Goal: Information Seeking & Learning: Find specific fact

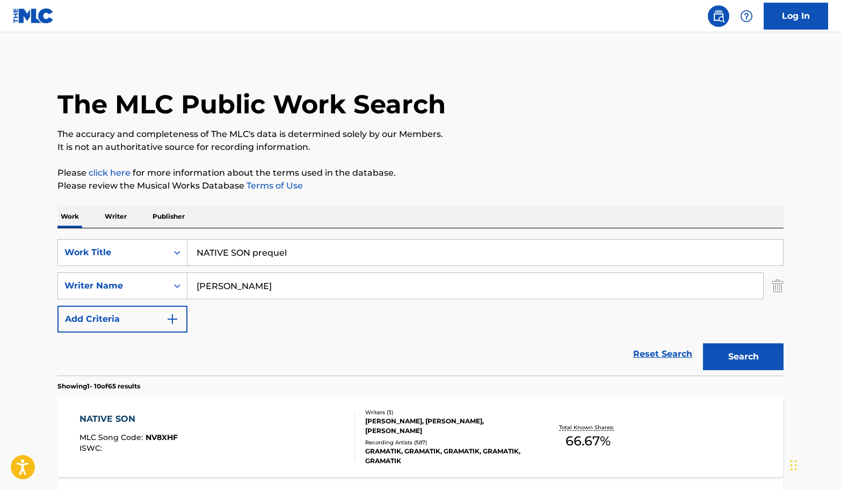
paste input "[PERSON_NAME]"
drag, startPoint x: 250, startPoint y: 285, endPoint x: 340, endPoint y: 296, distance: 90.9
click at [340, 296] on input "[PERSON_NAME]" at bounding box center [475, 286] width 576 height 26
paste input "COLA"
type input "[PERSON_NAME]"
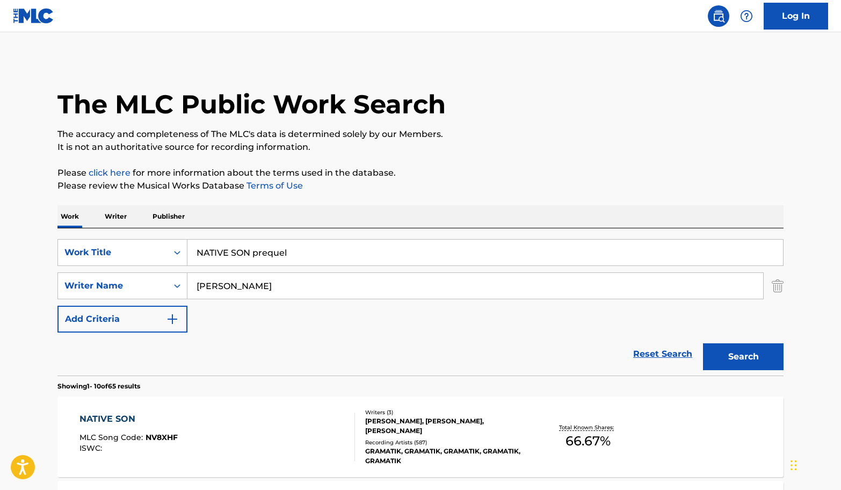
click at [394, 258] on input "NATIVE SON prequel" at bounding box center [484, 252] width 595 height 26
paste input "COLA"
type input "COLA"
drag, startPoint x: 763, startPoint y: 351, endPoint x: 748, endPoint y: 347, distance: 15.5
click at [764, 351] on button "Search" at bounding box center [743, 356] width 81 height 27
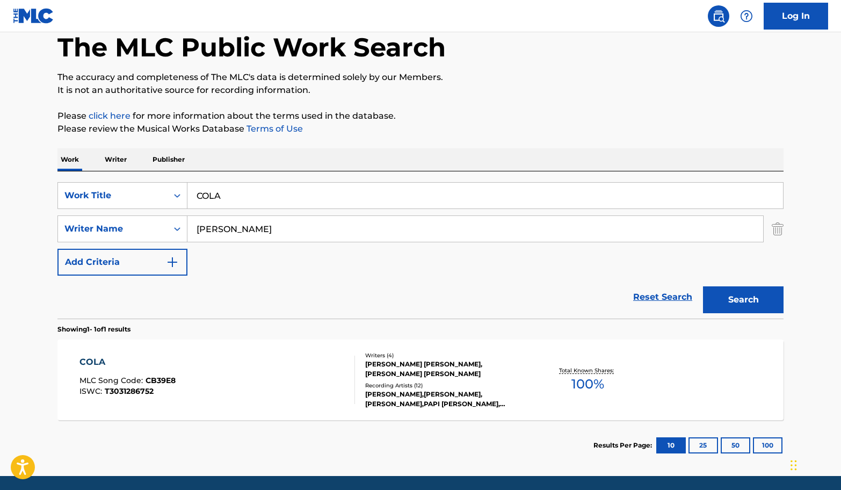
scroll to position [94, 0]
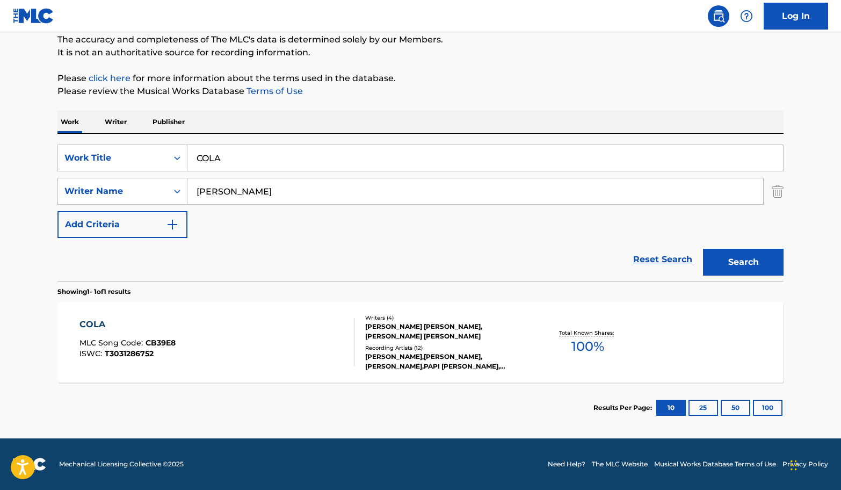
click at [309, 343] on div "COLA MLC Song Code : CB39E8 ISWC : T3031286752" at bounding box center [217, 342] width 276 height 48
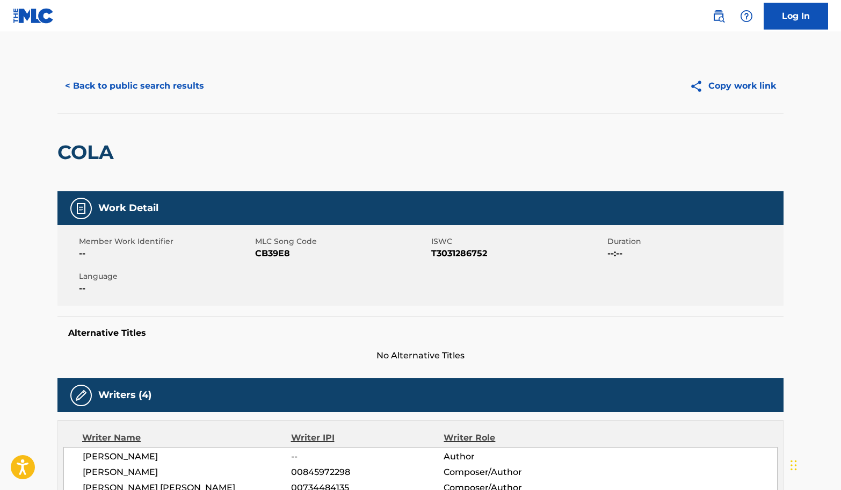
click at [270, 249] on span "CB39E8" at bounding box center [341, 253] width 173 height 13
copy span "CB39E8"
click at [179, 89] on button "< Back to public search results" at bounding box center [134, 85] width 154 height 27
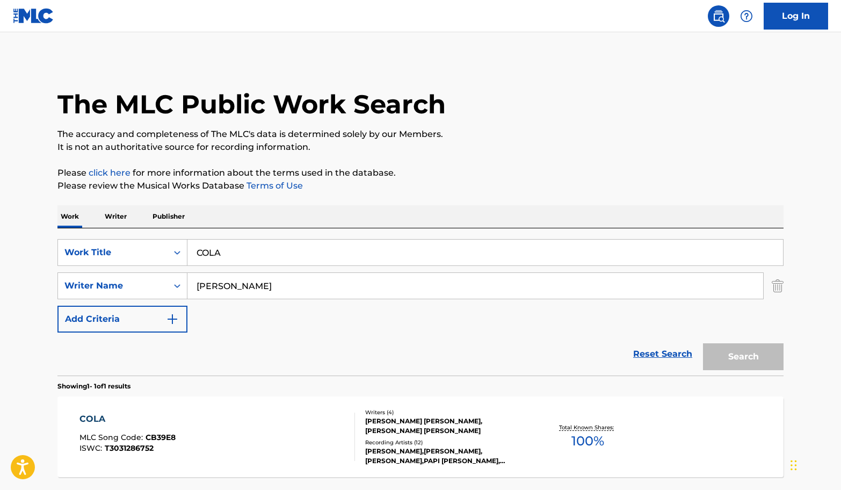
scroll to position [33, 0]
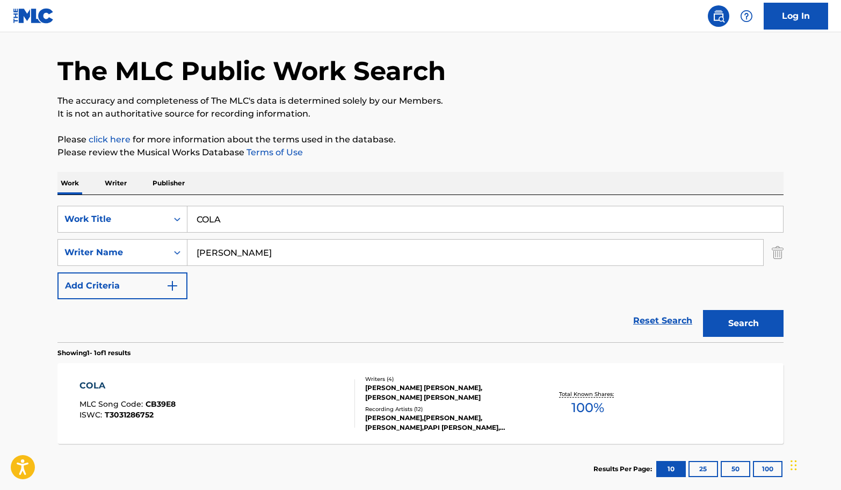
click at [324, 253] on input "[PERSON_NAME]" at bounding box center [475, 252] width 576 height 26
paste input "[PERSON_NAME]"
type input "[PERSON_NAME]"
click at [338, 212] on input "COLA" at bounding box center [484, 219] width 595 height 26
paste input "TROPICAN"
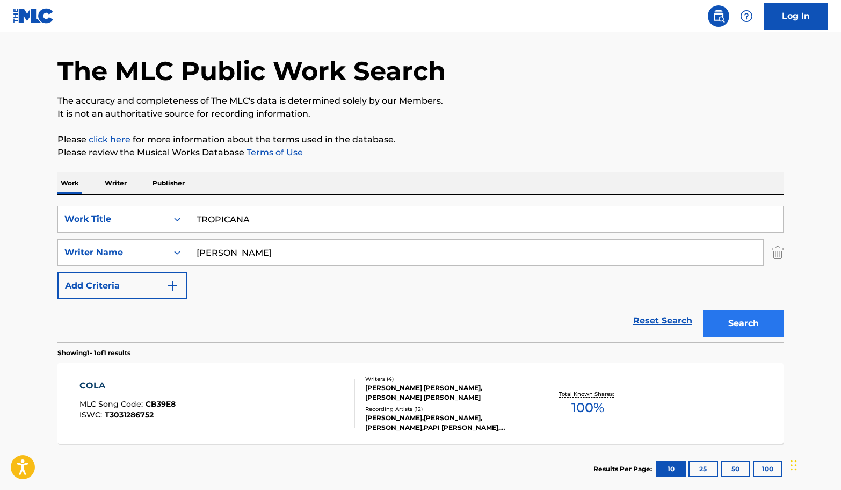
type input "TROPICANA"
click at [725, 314] on button "Search" at bounding box center [743, 323] width 81 height 27
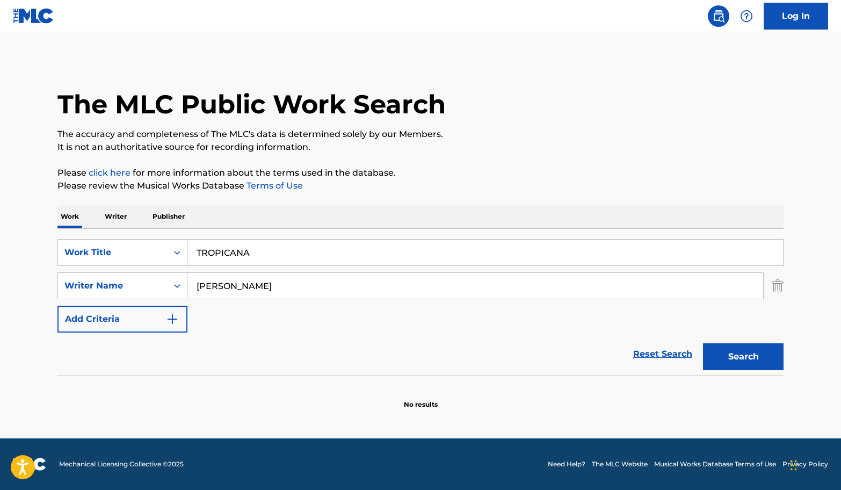
scroll to position [0, 0]
click at [318, 281] on input "[PERSON_NAME]" at bounding box center [475, 286] width 576 height 26
paste input "[PERSON_NAME]"
type input "[PERSON_NAME]"
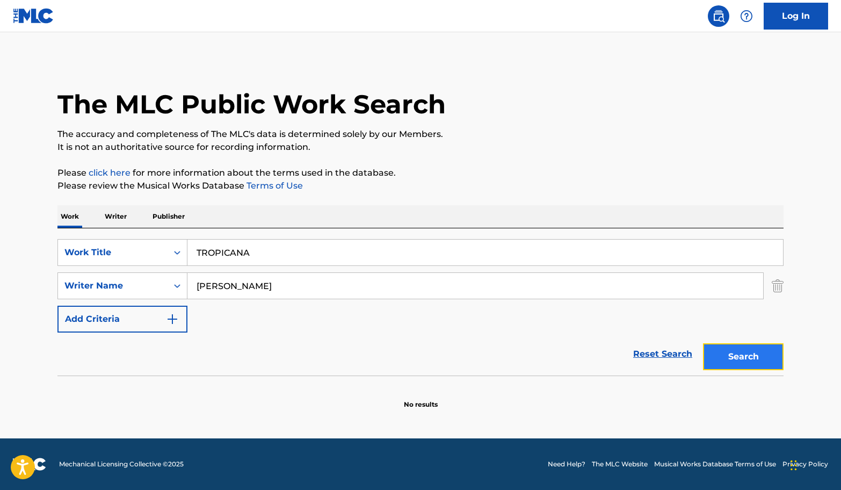
click at [744, 347] on button "Search" at bounding box center [743, 356] width 81 height 27
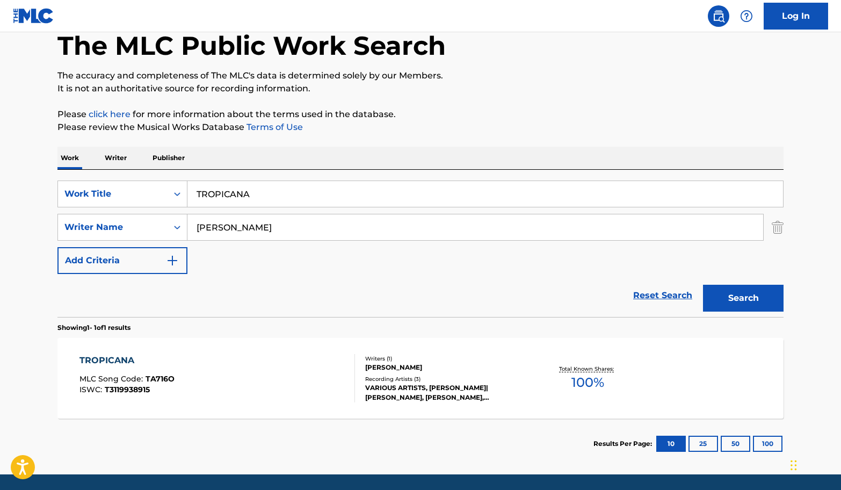
scroll to position [94, 0]
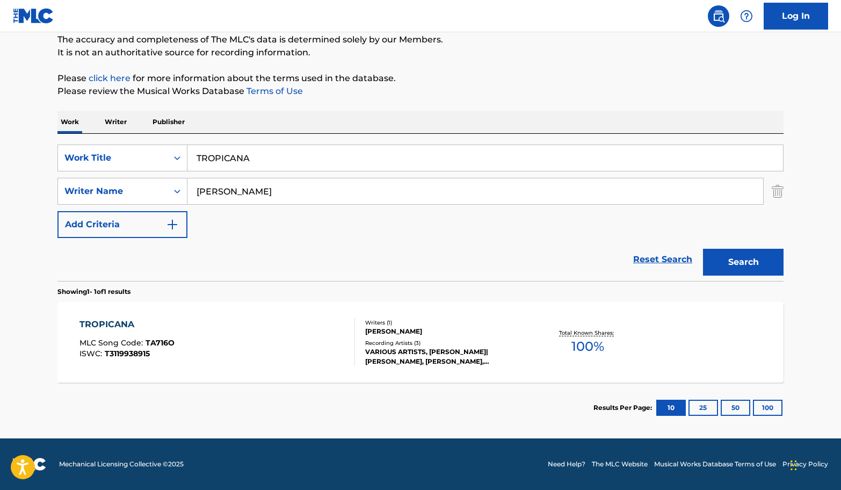
click at [305, 334] on div "TROPICANA MLC Song Code : TA716O ISWC : T3119938915" at bounding box center [217, 342] width 276 height 48
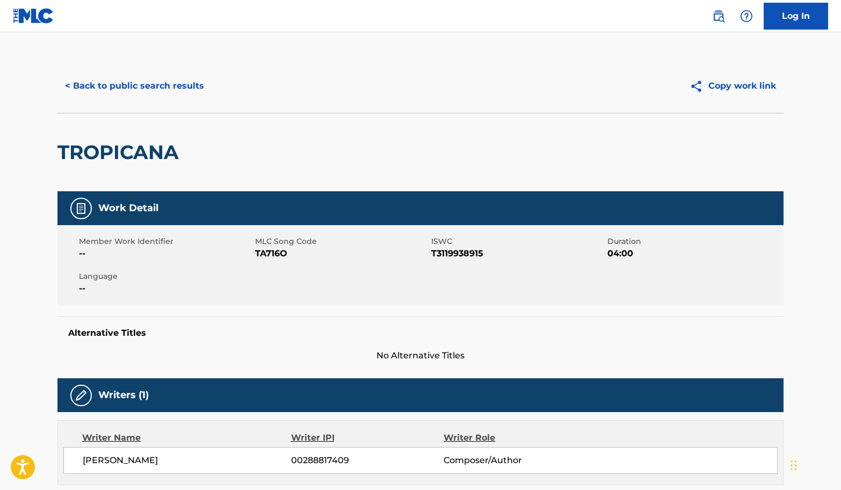
click at [266, 259] on span "TA716O" at bounding box center [341, 253] width 173 height 13
click at [267, 254] on span "TA716O" at bounding box center [341, 253] width 173 height 13
copy span "TA716O"
click at [162, 87] on button "< Back to public search results" at bounding box center [134, 85] width 154 height 27
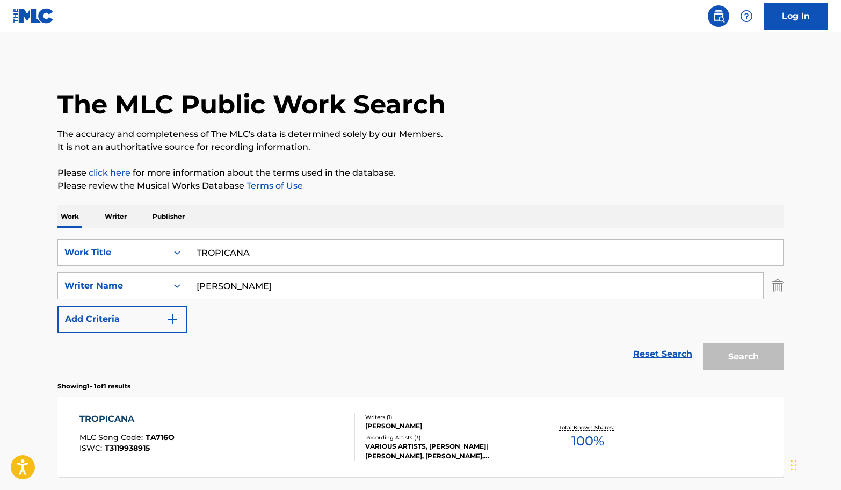
scroll to position [33, 0]
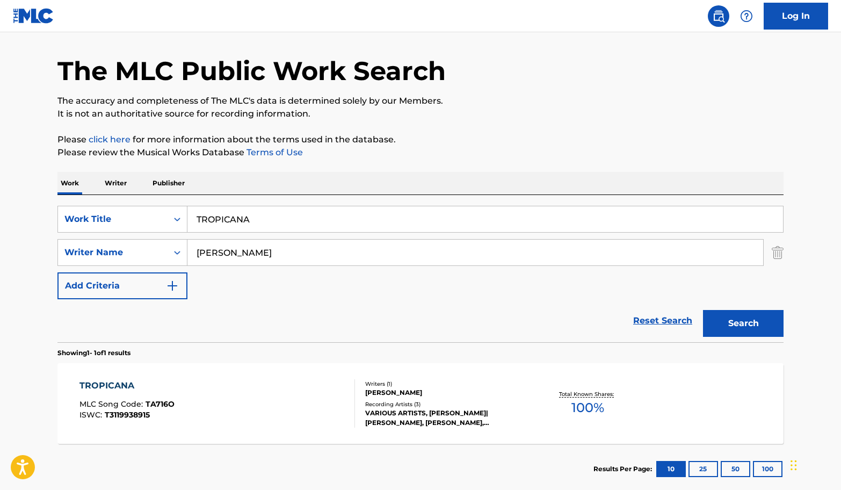
click at [283, 219] on input "TROPICANA" at bounding box center [484, 219] width 595 height 26
paste input "SUMMERTIME"
type input "SUMMERTIME"
click at [224, 246] on input "[PERSON_NAME]" at bounding box center [475, 252] width 576 height 26
click at [703, 310] on button "Search" at bounding box center [743, 323] width 81 height 27
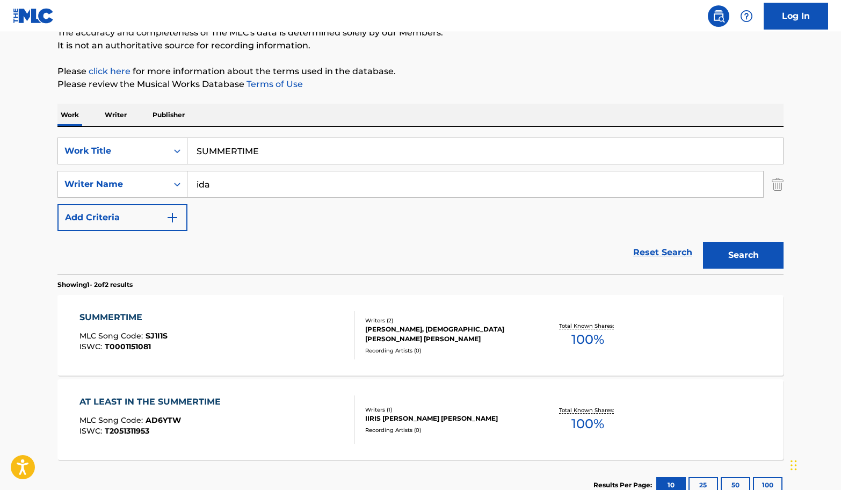
scroll to position [162, 0]
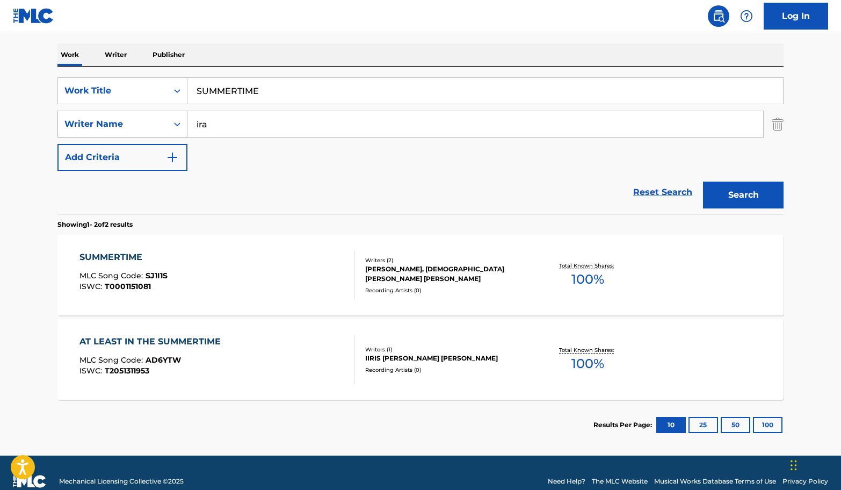
type input "ira"
click at [703, 181] on button "Search" at bounding box center [743, 194] width 81 height 27
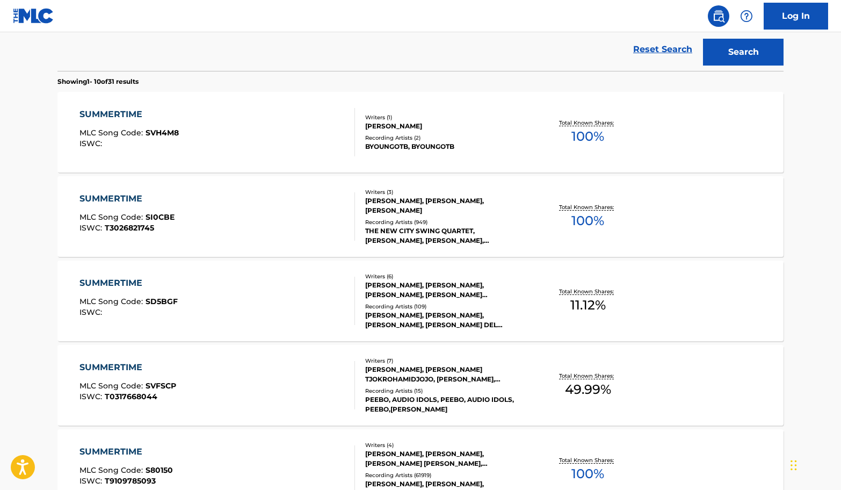
scroll to position [307, 0]
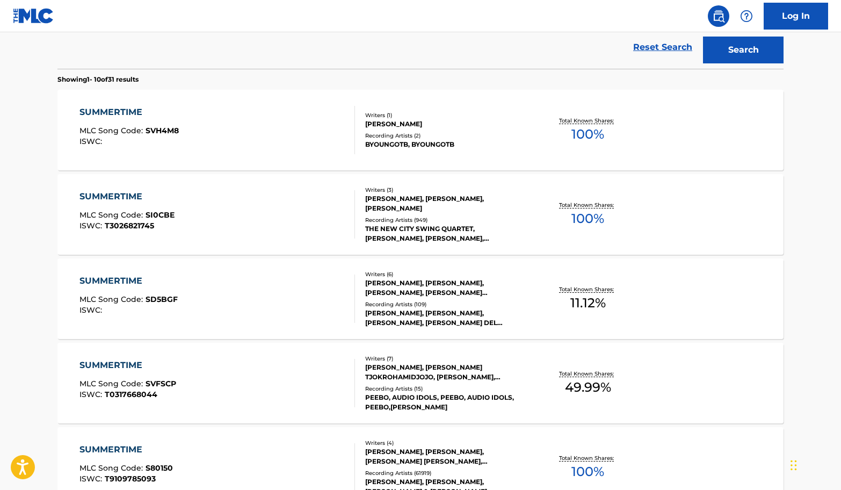
click at [297, 217] on div "SUMMERTIME MLC Song Code : SI0CBE ISWC : T3026821745" at bounding box center [217, 214] width 276 height 48
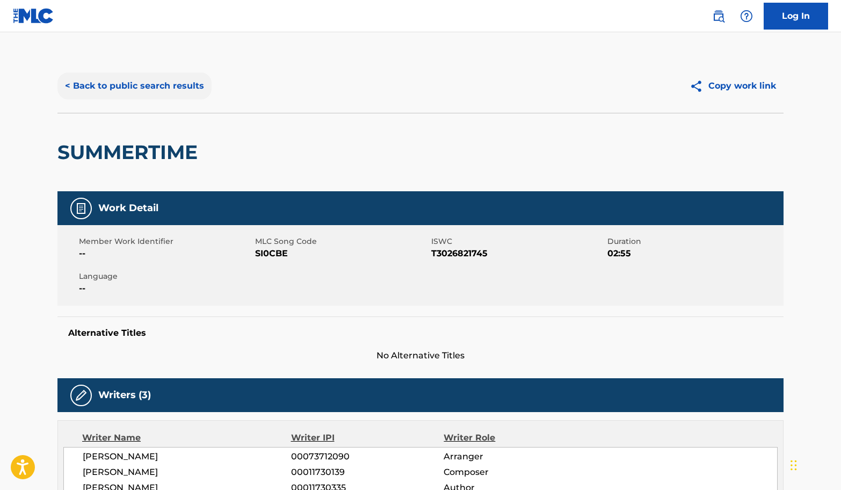
click at [162, 84] on button "< Back to public search results" at bounding box center [134, 85] width 154 height 27
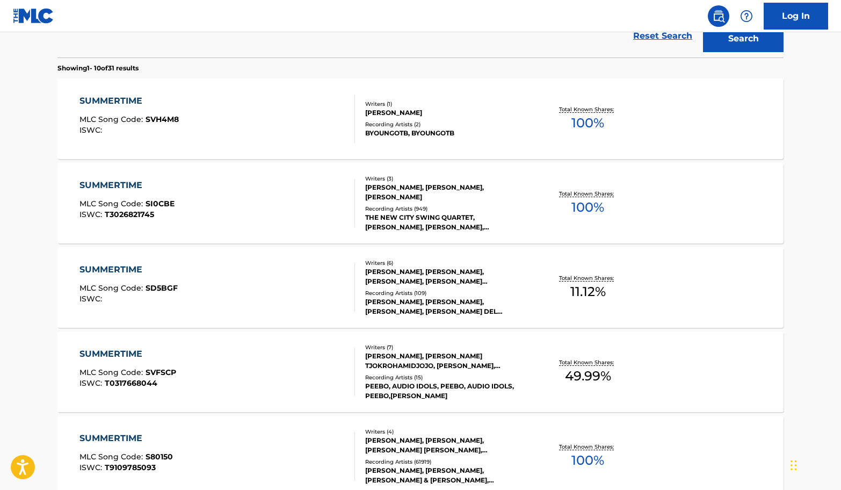
scroll to position [273, 0]
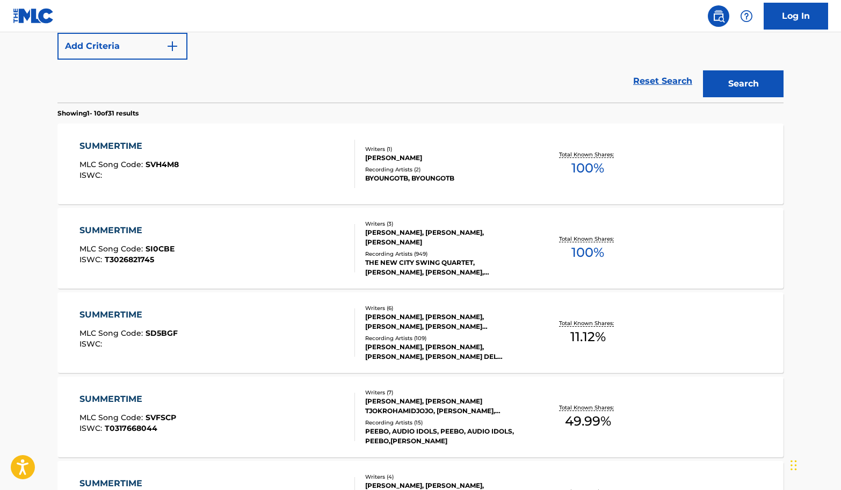
click at [279, 326] on div "SUMMERTIME MLC Song Code : SD5BGF ISWC :" at bounding box center [217, 332] width 276 height 48
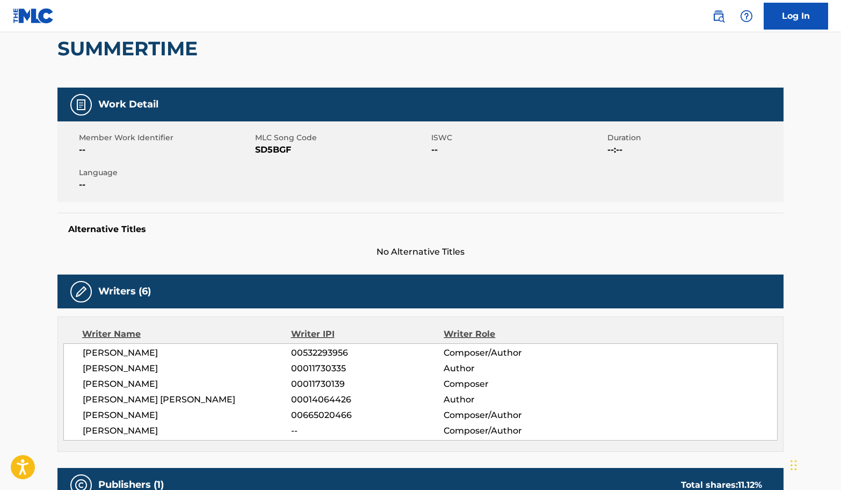
scroll to position [143, 0]
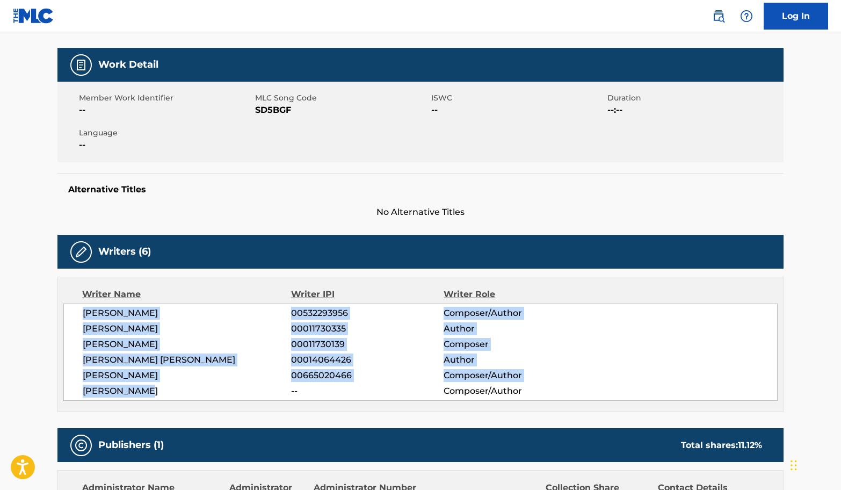
drag, startPoint x: 118, startPoint y: 360, endPoint x: 79, endPoint y: 314, distance: 60.6
click at [79, 314] on div "[PERSON_NAME] 00532293956 Composer/Author [PERSON_NAME] 00011730335 Author [PER…" at bounding box center [420, 351] width 714 height 97
copy div "[PERSON_NAME] 00532293956 Composer/Author [PERSON_NAME] 00011730335 Author [PER…"
click at [180, 314] on span "[PERSON_NAME]" at bounding box center [187, 313] width 208 height 13
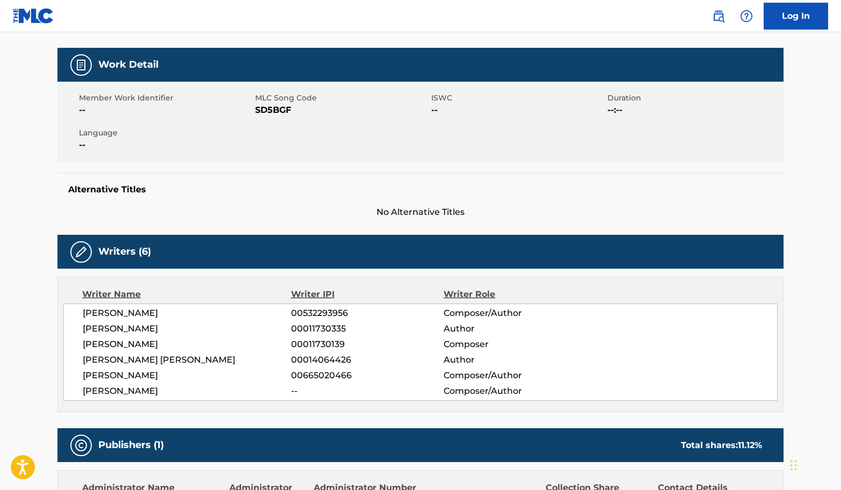
drag, startPoint x: 175, startPoint y: 313, endPoint x: 52, endPoint y: 314, distance: 123.0
click at [52, 314] on div "< Back to public search results Copy work link SUMMERTIME Work Detail Member Wo…" at bounding box center [421, 485] width 752 height 1138
copy span "[PERSON_NAME]"
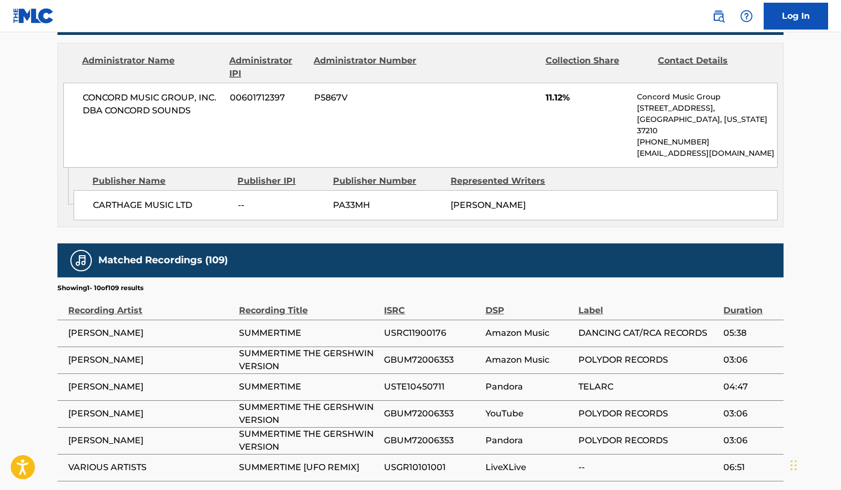
scroll to position [765, 0]
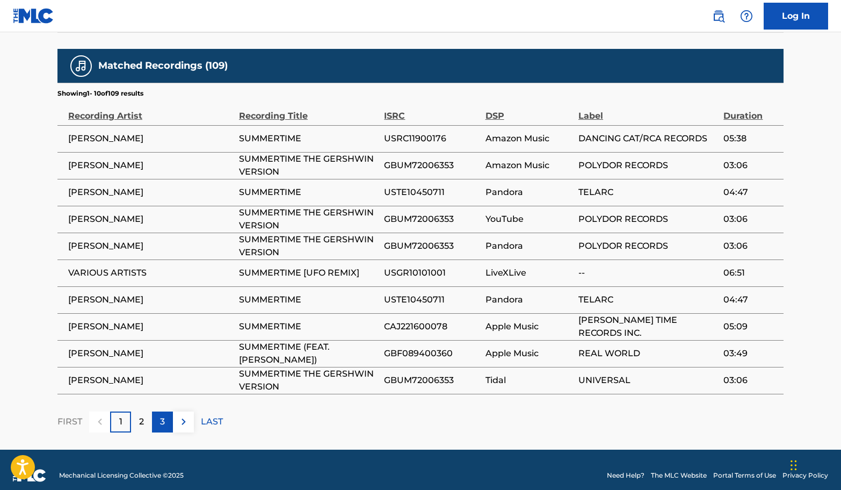
click at [162, 415] on p "3" at bounding box center [162, 421] width 5 height 13
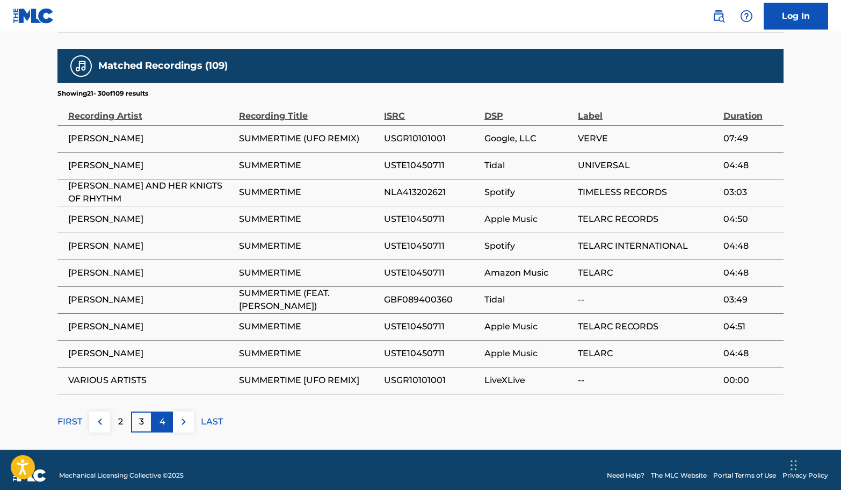
click at [159, 415] on p "4" at bounding box center [162, 421] width 6 height 13
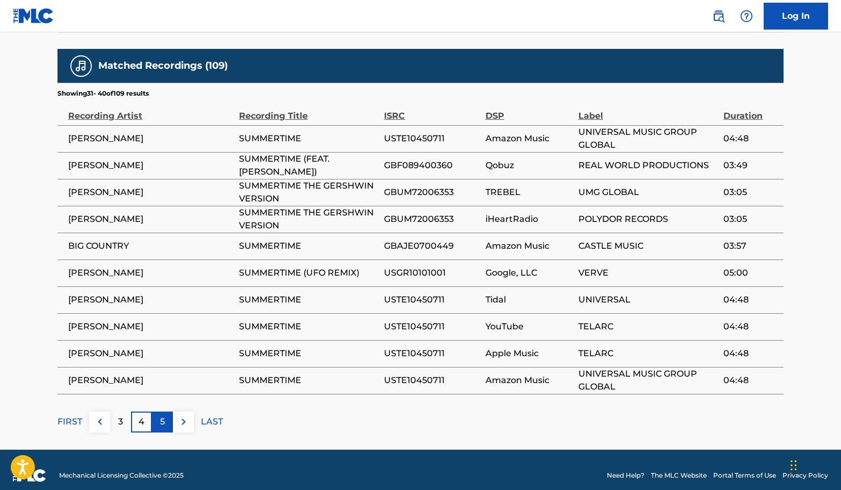
click at [162, 415] on p "5" at bounding box center [162, 421] width 5 height 13
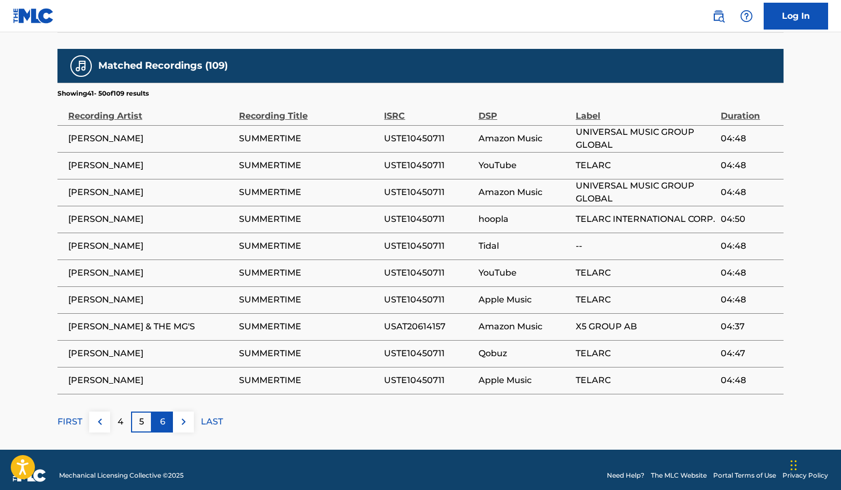
click at [162, 415] on p "6" at bounding box center [162, 421] width 5 height 13
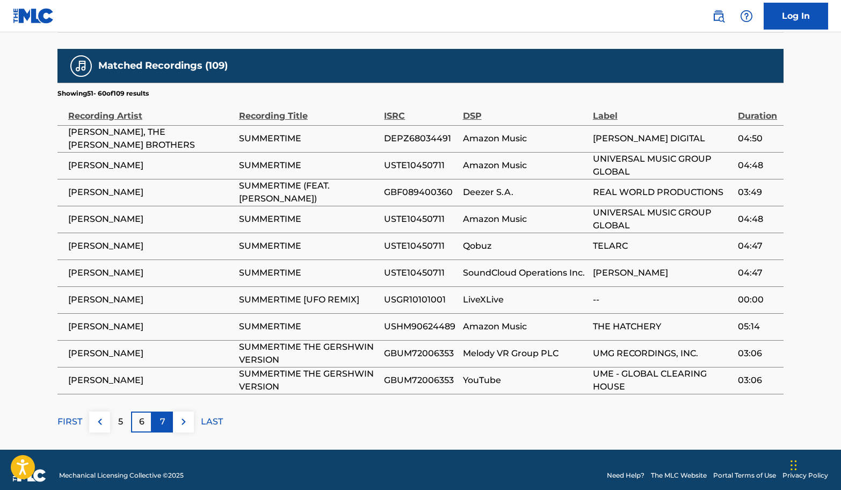
click at [163, 415] on p "7" at bounding box center [162, 421] width 5 height 13
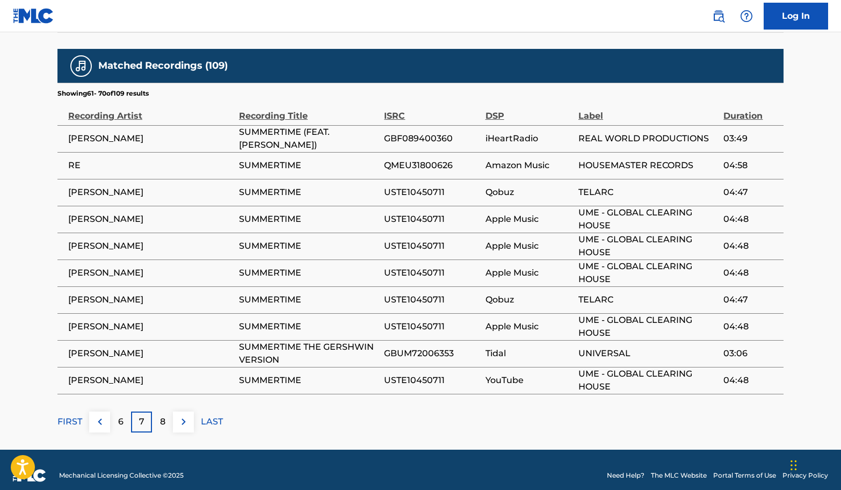
click at [163, 415] on p "8" at bounding box center [162, 421] width 5 height 13
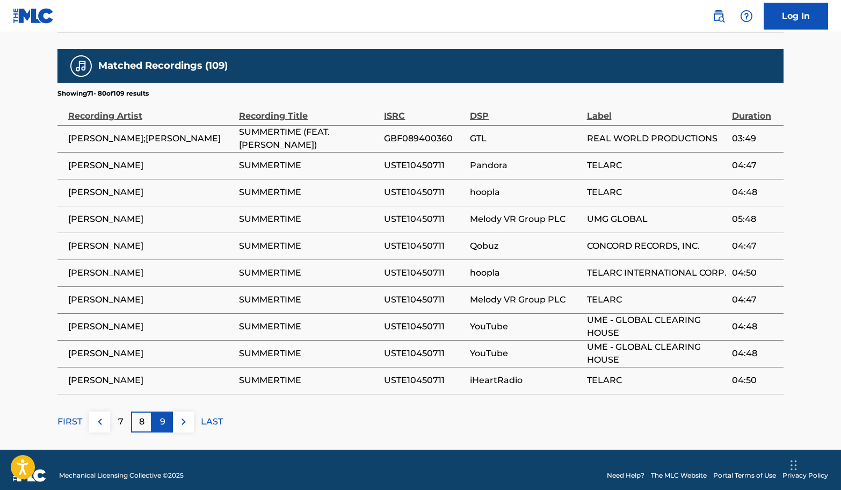
click at [163, 415] on p "9" at bounding box center [162, 421] width 5 height 13
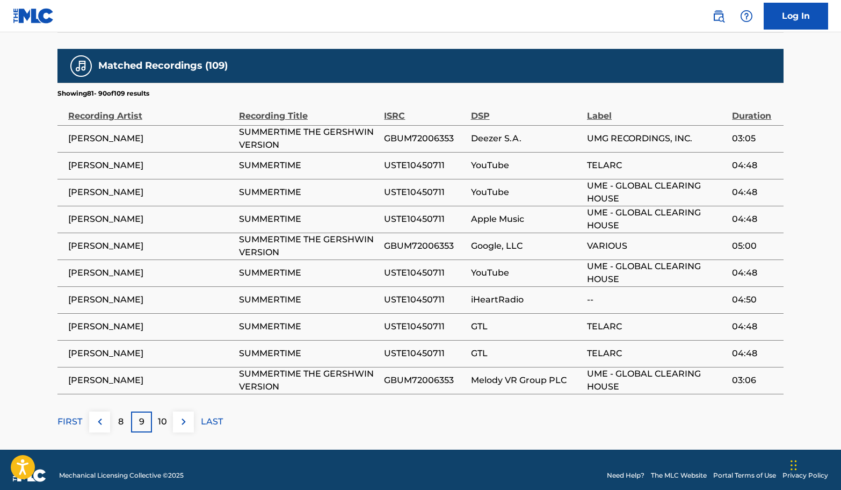
click at [163, 415] on p "10" at bounding box center [162, 421] width 9 height 13
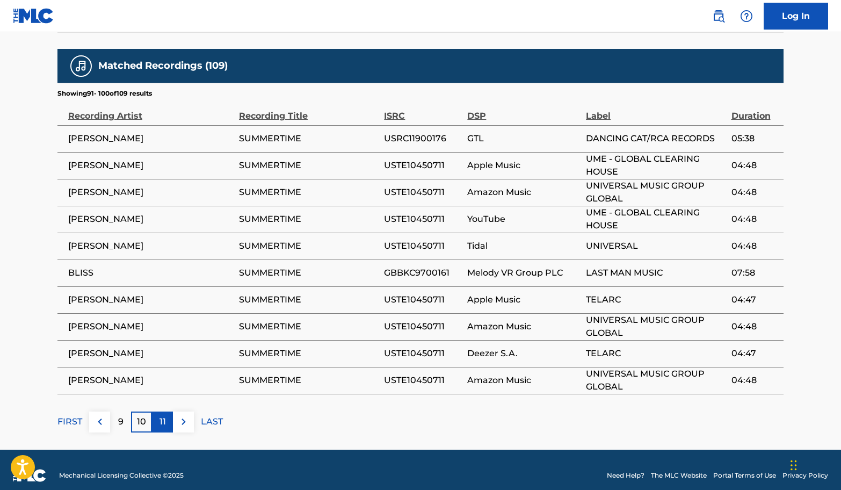
click at [163, 415] on p "11" at bounding box center [162, 421] width 6 height 13
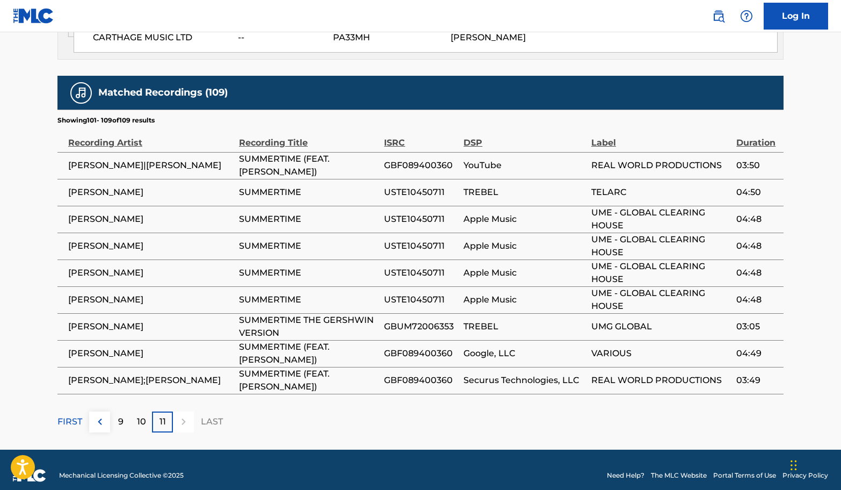
click at [163, 415] on p "11" at bounding box center [162, 421] width 6 height 13
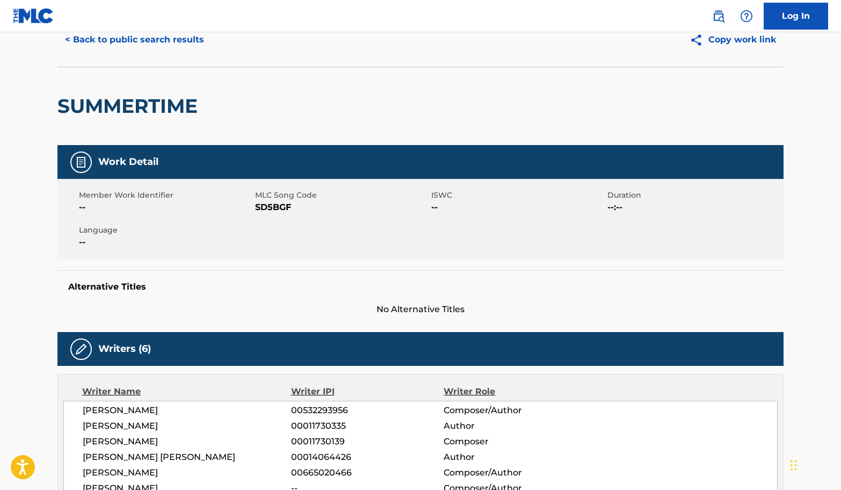
scroll to position [143, 0]
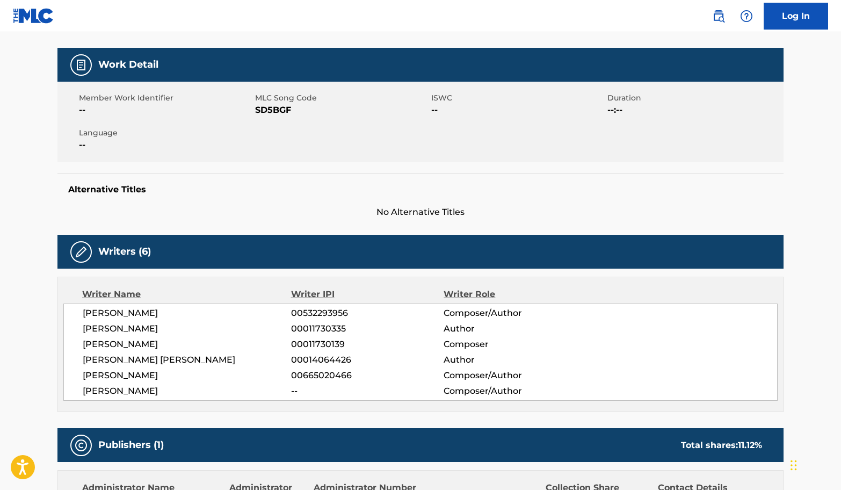
drag, startPoint x: 83, startPoint y: 311, endPoint x: 171, endPoint y: 311, distance: 88.1
click at [171, 311] on span "[PERSON_NAME]" at bounding box center [187, 313] width 208 height 13
copy span "[PERSON_NAME]"
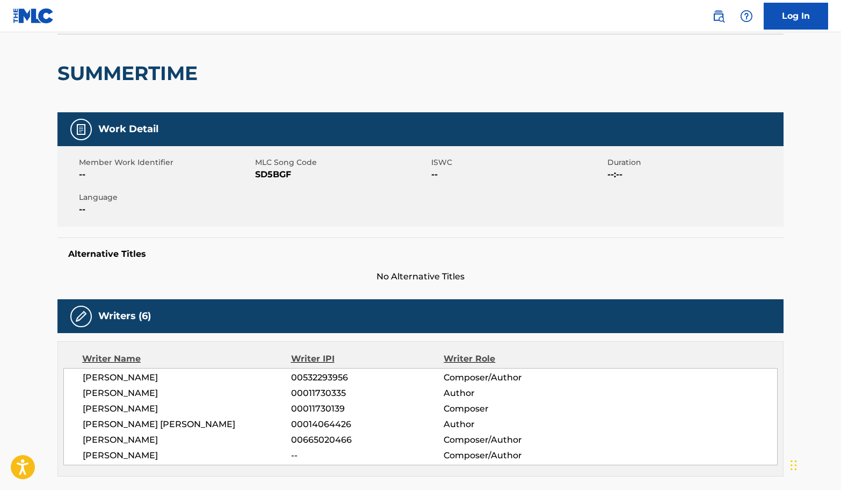
scroll to position [101, 0]
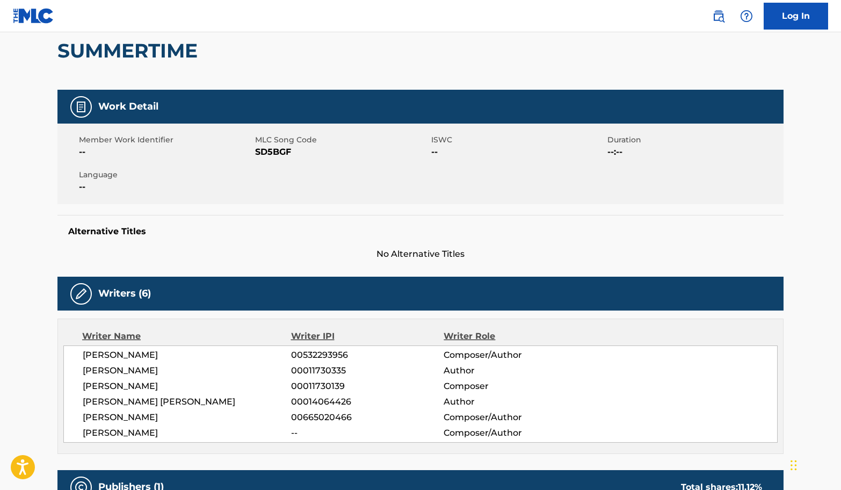
copy span "[PERSON_NAME]"
drag, startPoint x: 173, startPoint y: 403, endPoint x: 78, endPoint y: 399, distance: 95.6
click at [78, 399] on div "[PERSON_NAME] 00532293956 Composer/Author [PERSON_NAME] 00011730335 Author [PER…" at bounding box center [420, 393] width 714 height 97
copy span "[PERSON_NAME] [PERSON_NAME]"
drag, startPoint x: 160, startPoint y: 420, endPoint x: 85, endPoint y: 422, distance: 74.6
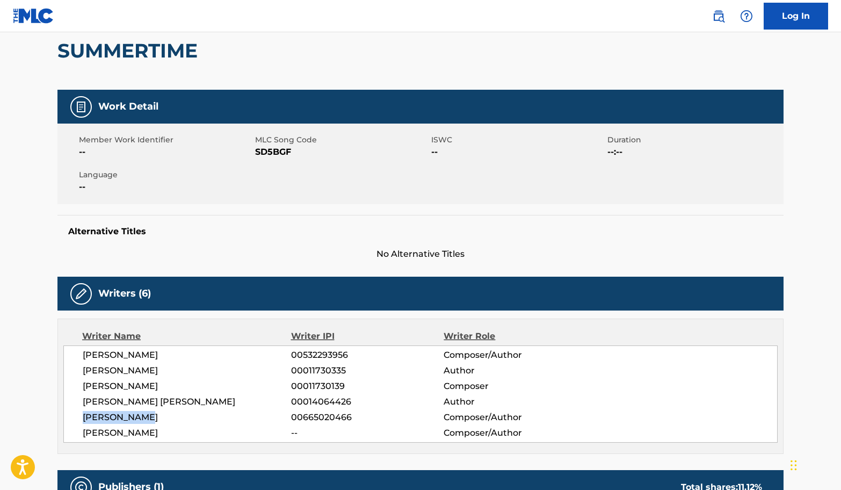
click at [85, 422] on span "[PERSON_NAME]" at bounding box center [187, 417] width 208 height 13
copy span "[PERSON_NAME]"
drag, startPoint x: 156, startPoint y: 439, endPoint x: 83, endPoint y: 439, distance: 73.0
click at [83, 439] on span "[PERSON_NAME]" at bounding box center [187, 432] width 208 height 13
copy span "[PERSON_NAME]"
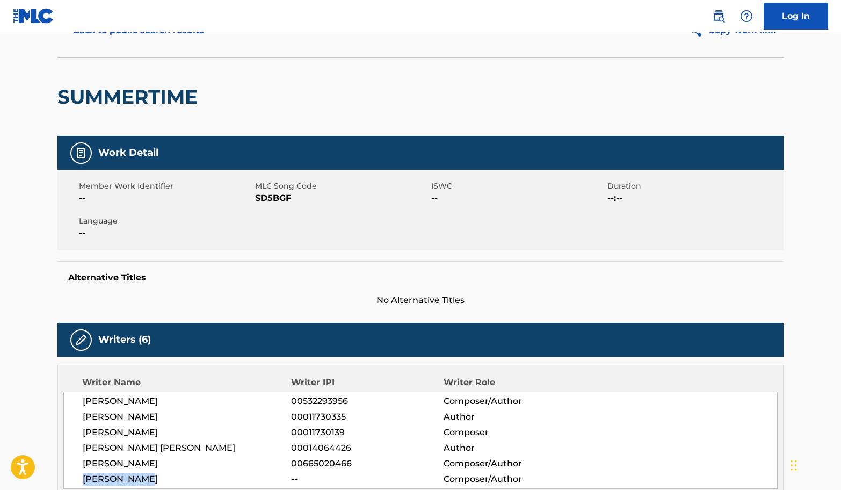
scroll to position [0, 0]
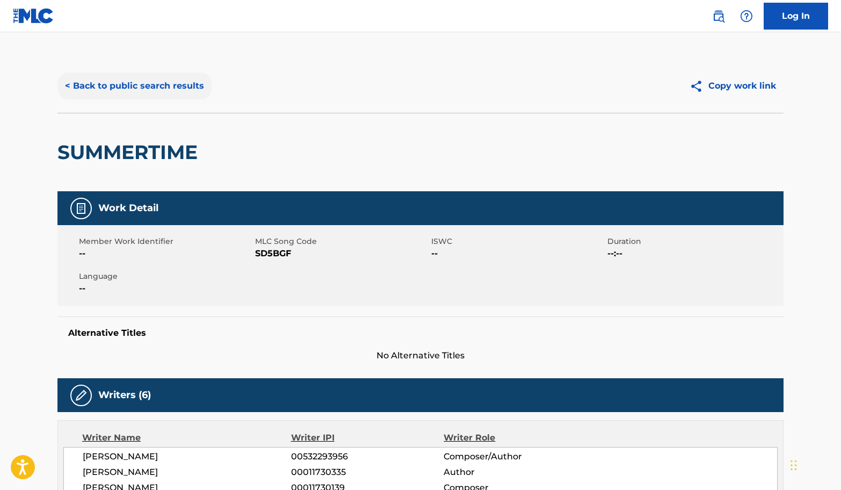
click at [184, 80] on button "< Back to public search results" at bounding box center [134, 85] width 154 height 27
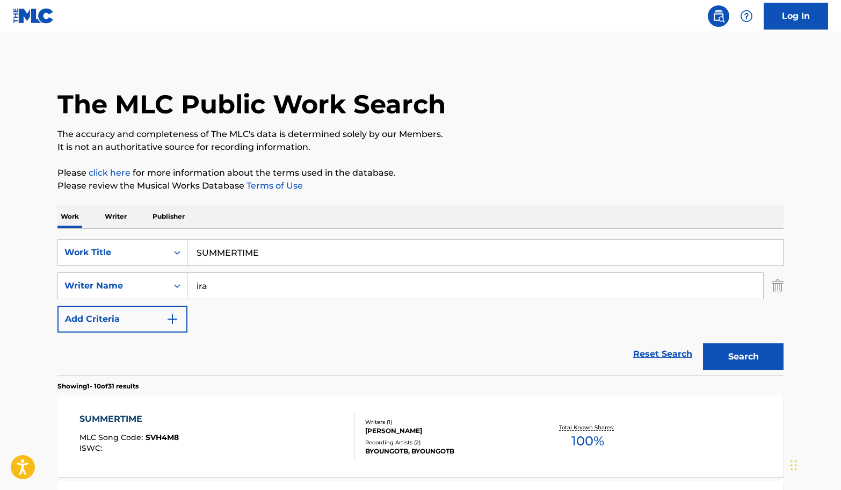
click at [365, 250] on input "SUMMERTIME" at bounding box center [484, 252] width 595 height 26
paste input "Guantanamera"
type input "Guantanamera"
click at [224, 288] on input "ira" at bounding box center [475, 286] width 576 height 26
type input "marte"
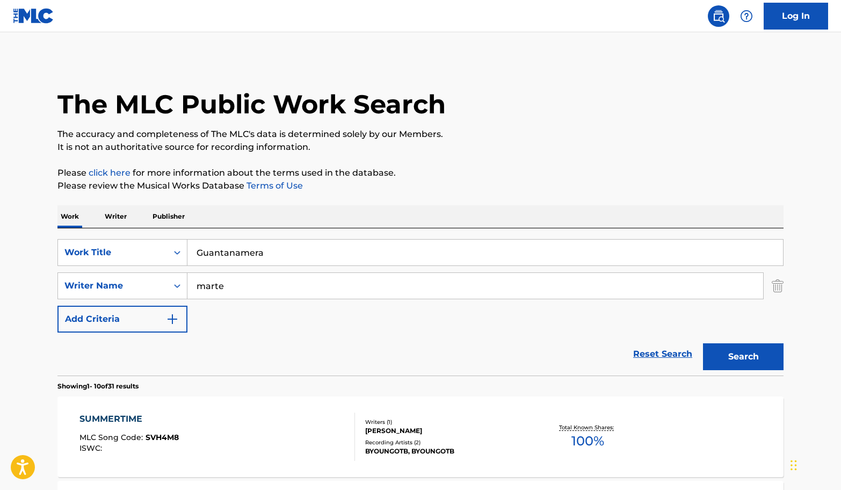
click at [703, 343] on button "Search" at bounding box center [743, 356] width 81 height 27
